Goal: Task Accomplishment & Management: Manage account settings

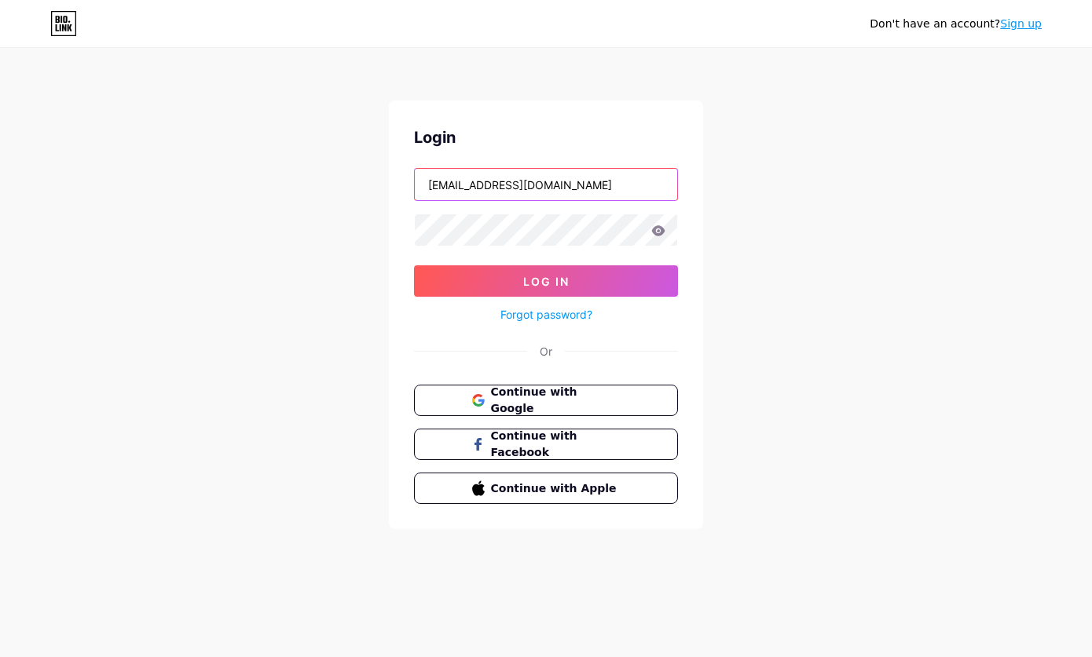
click at [542, 187] on input "[EMAIL_ADDRESS][DOMAIN_NAME]" at bounding box center [546, 184] width 262 height 31
click at [544, 181] on input "[EMAIL_ADDRESS][DOMAIN_NAME]" at bounding box center [546, 184] width 262 height 31
type input "[EMAIL_ADDRESS][DOMAIN_NAME]"
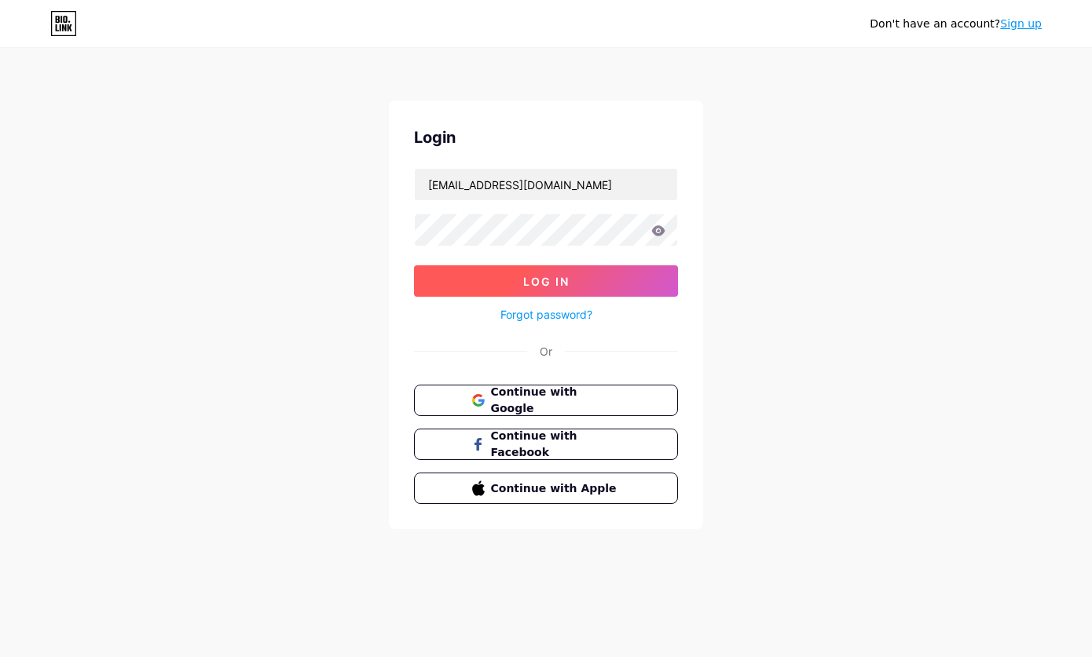
click at [596, 273] on button "Log In" at bounding box center [546, 281] width 264 height 31
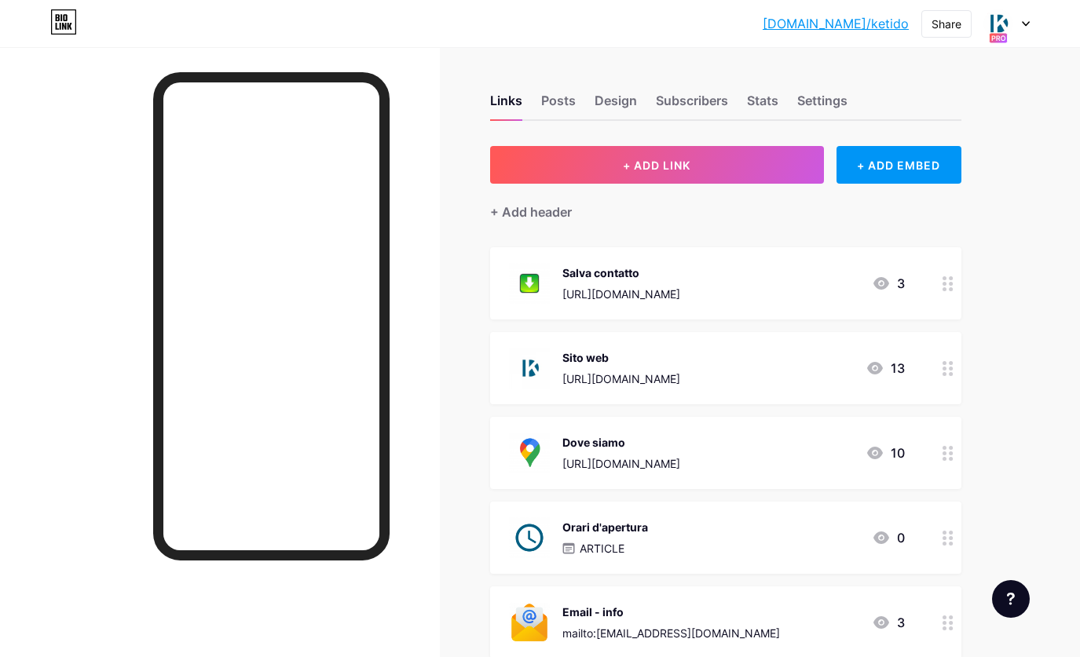
click at [943, 27] on div at bounding box center [1007, 23] width 46 height 28
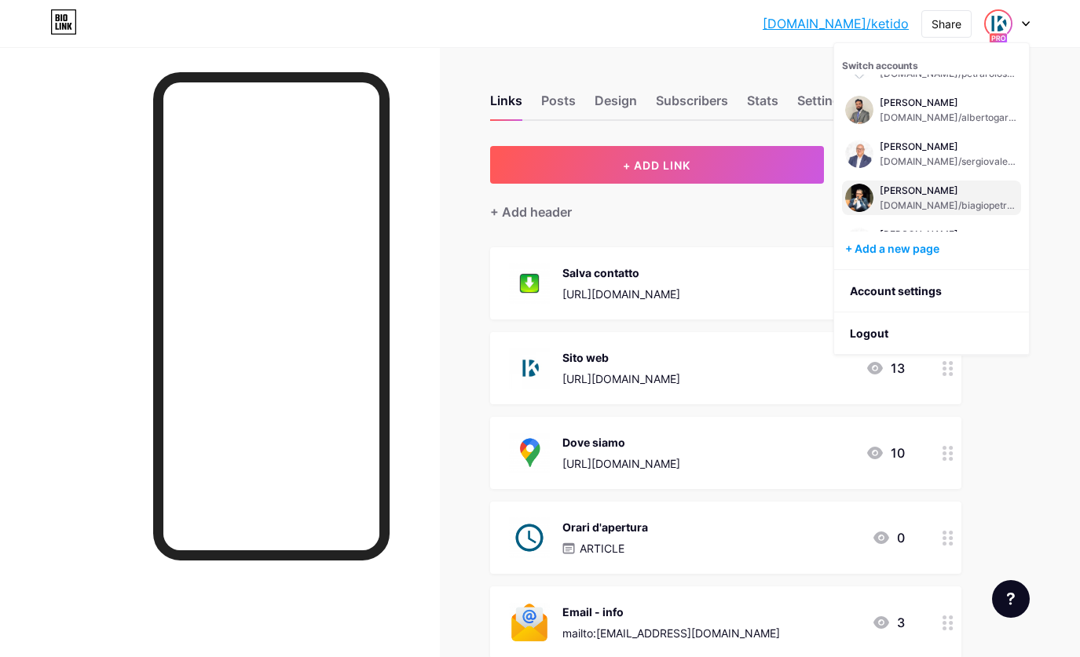
scroll to position [299, 0]
click at [932, 151] on div "[PERSON_NAME]" at bounding box center [949, 147] width 138 height 13
